Goal: Transaction & Acquisition: Purchase product/service

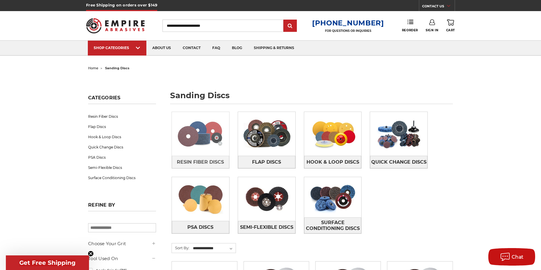
click at [199, 136] on img at bounding box center [200, 134] width 57 height 40
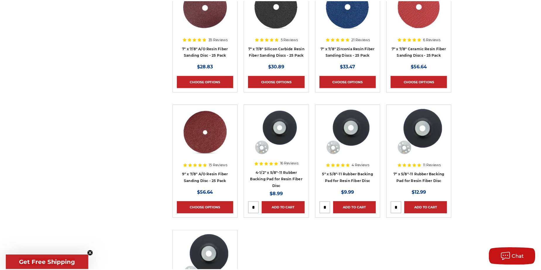
scroll to position [410, 0]
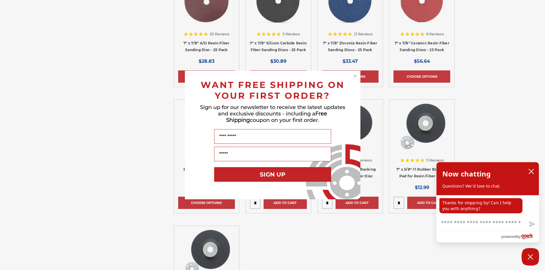
click at [356, 76] on circle "Close dialog" at bounding box center [355, 76] width 6 height 6
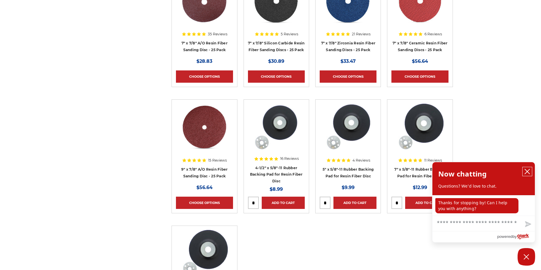
click at [528, 170] on icon "close chatbox" at bounding box center [527, 172] width 6 height 6
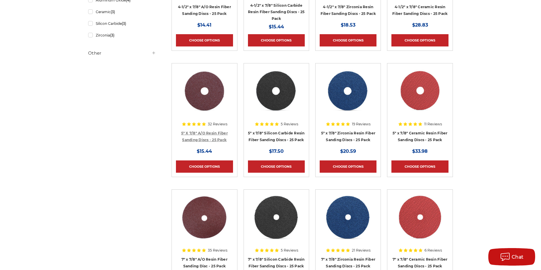
scroll to position [205, 0]
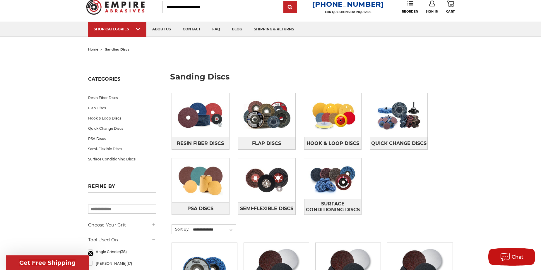
scroll to position [29, 0]
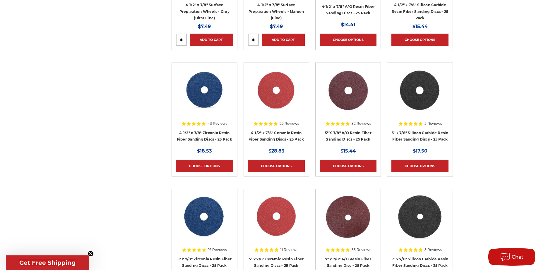
scroll to position [585, 0]
